Goal: Task Accomplishment & Management: Use online tool/utility

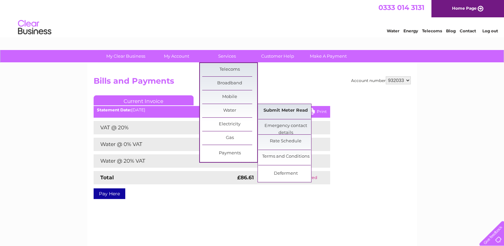
click at [267, 110] on link "Submit Meter Read" at bounding box center [285, 110] width 55 height 13
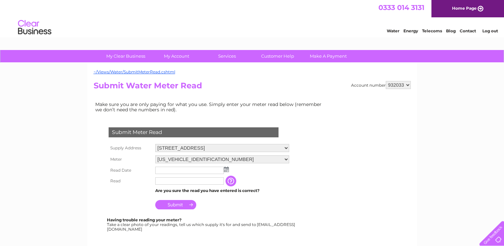
click at [185, 170] on input "text" at bounding box center [189, 170] width 69 height 7
click at [227, 169] on img at bounding box center [226, 169] width 5 height 5
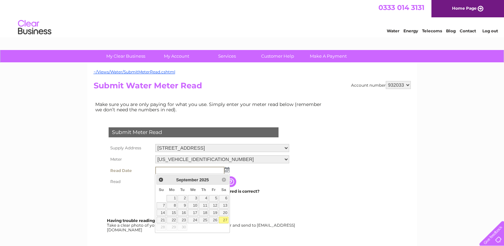
click at [225, 219] on link "27" at bounding box center [223, 220] width 9 height 7
type input "[DATE]"
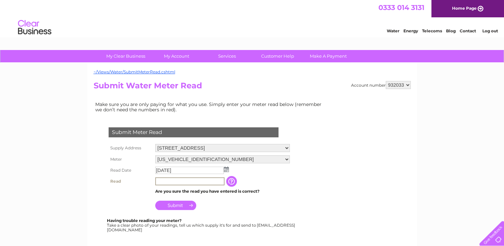
click at [169, 179] on input "text" at bounding box center [189, 181] width 69 height 8
type input "01048"
click at [172, 203] on input "Submit" at bounding box center [175, 205] width 41 height 9
